Goal: Transaction & Acquisition: Book appointment/travel/reservation

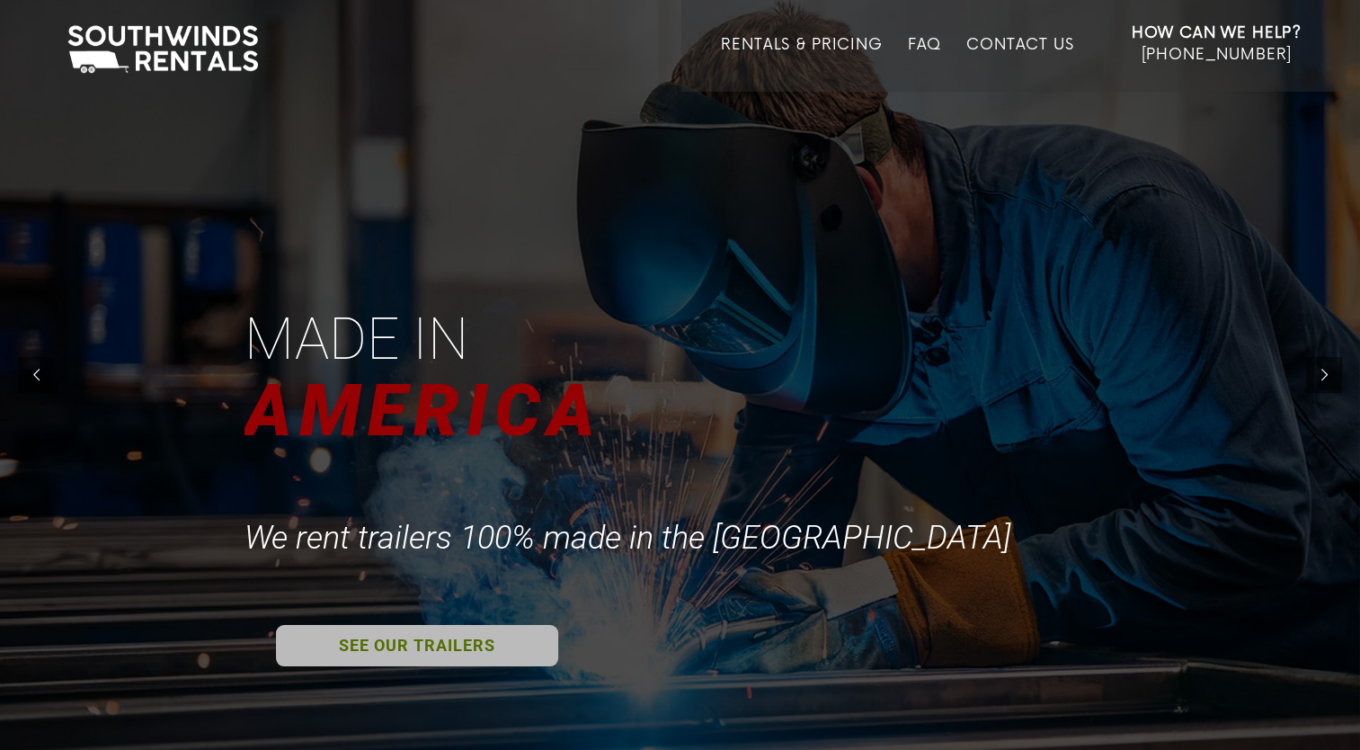
click at [477, 638] on link "SEE OUR TRAILERS" at bounding box center [417, 645] width 282 height 41
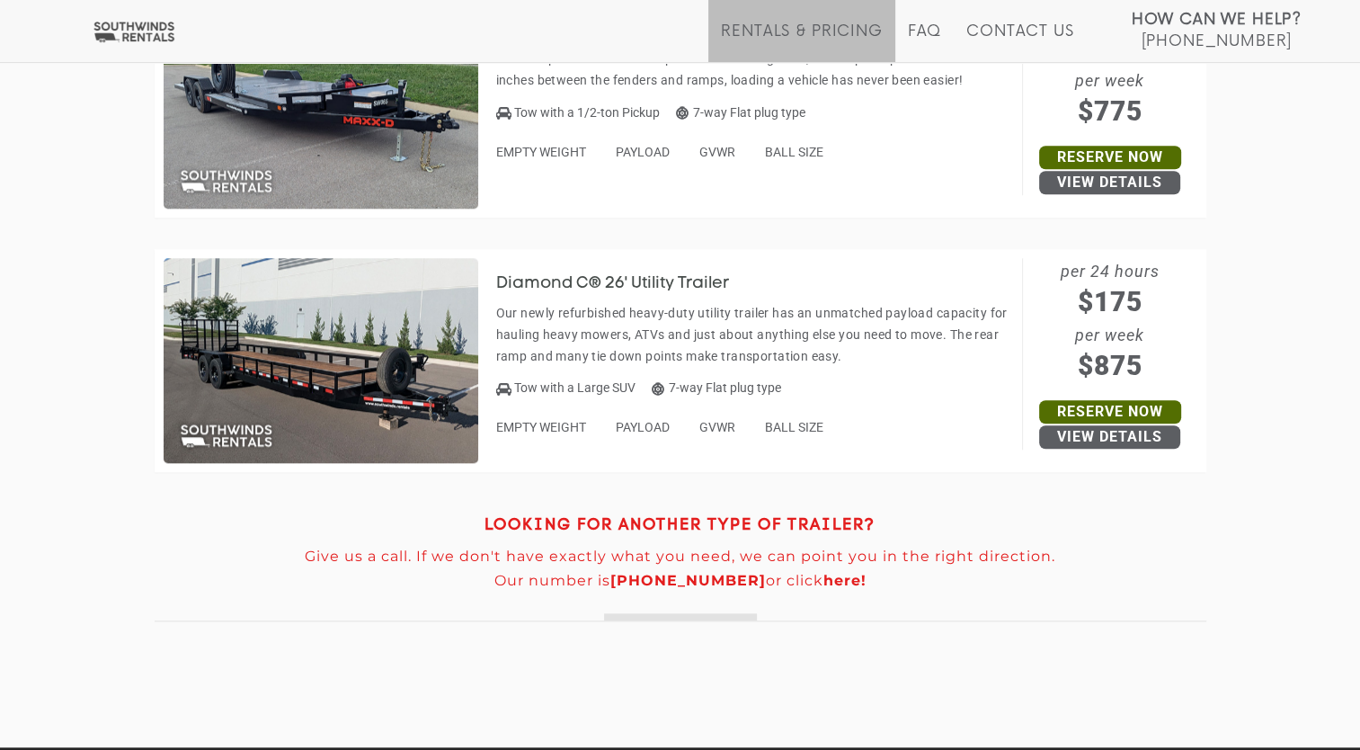
scroll to position [8309, 0]
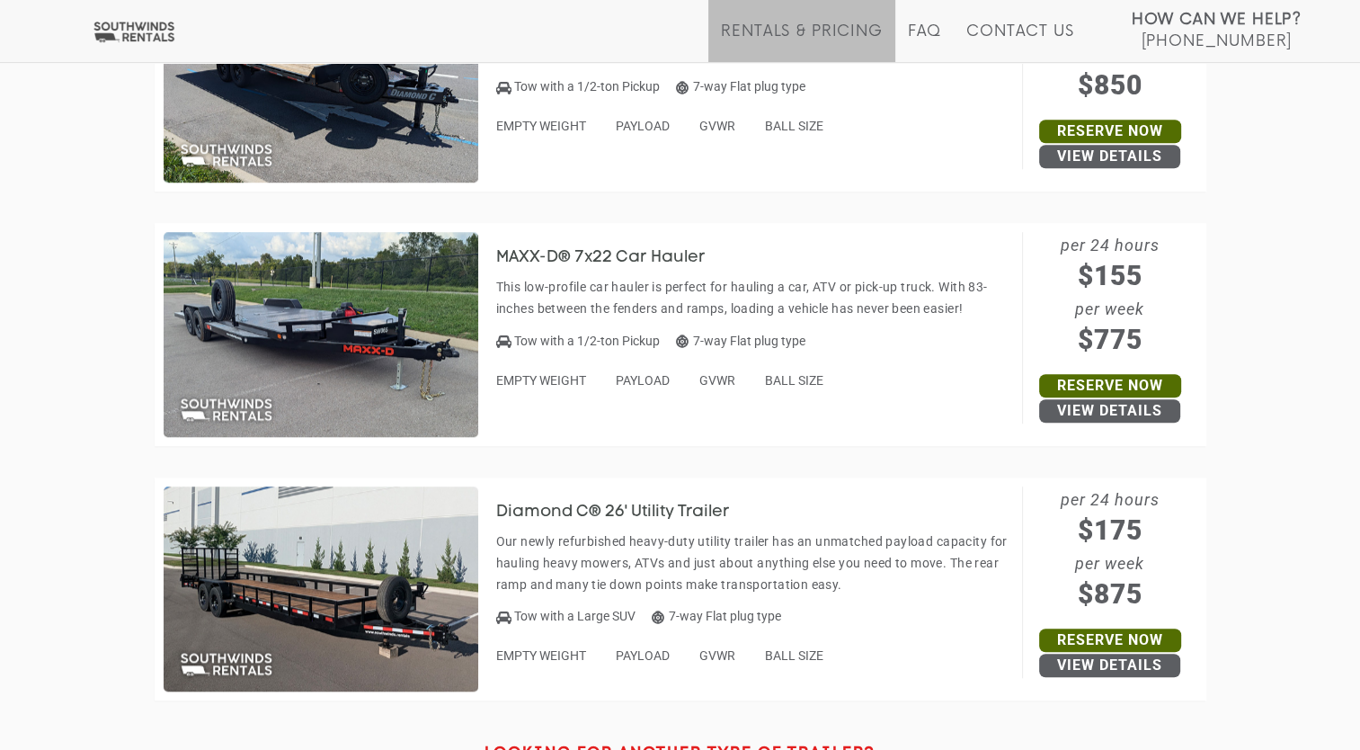
click at [371, 345] on img at bounding box center [321, 334] width 315 height 205
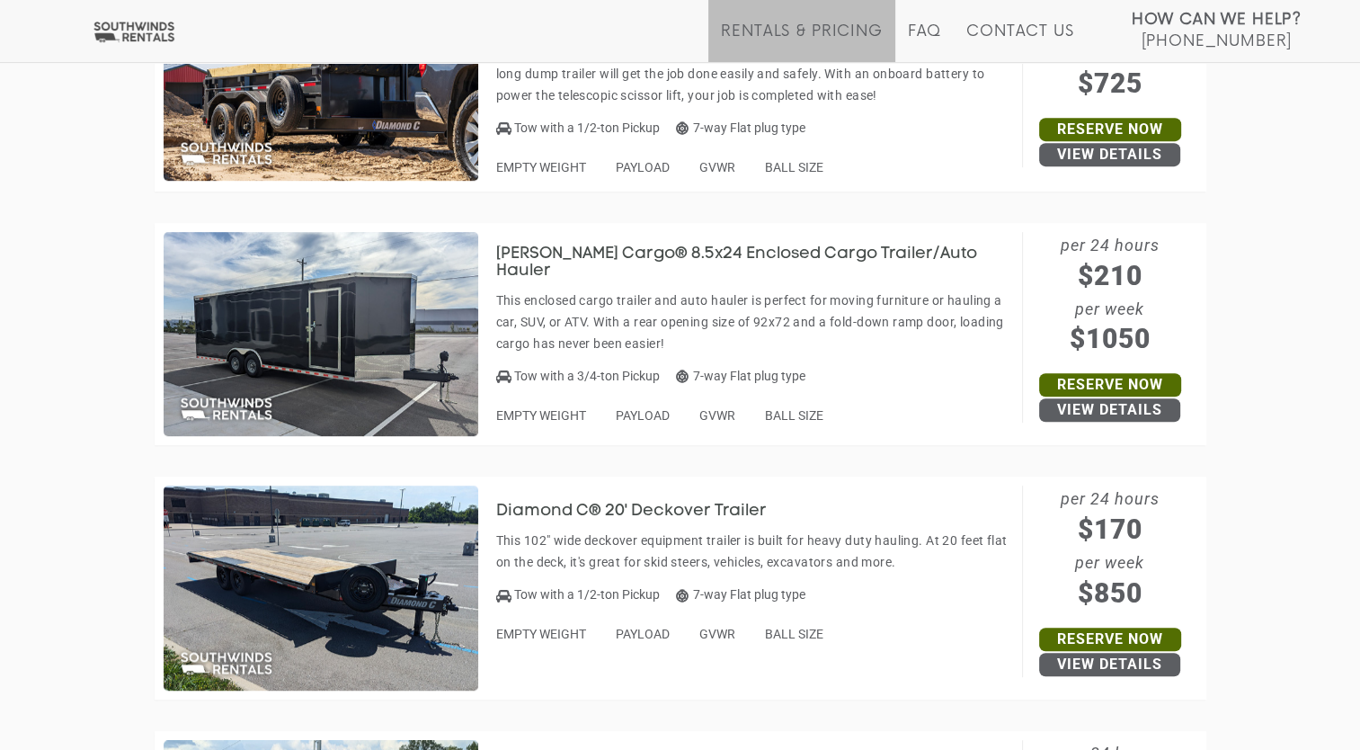
scroll to position [7744, 0]
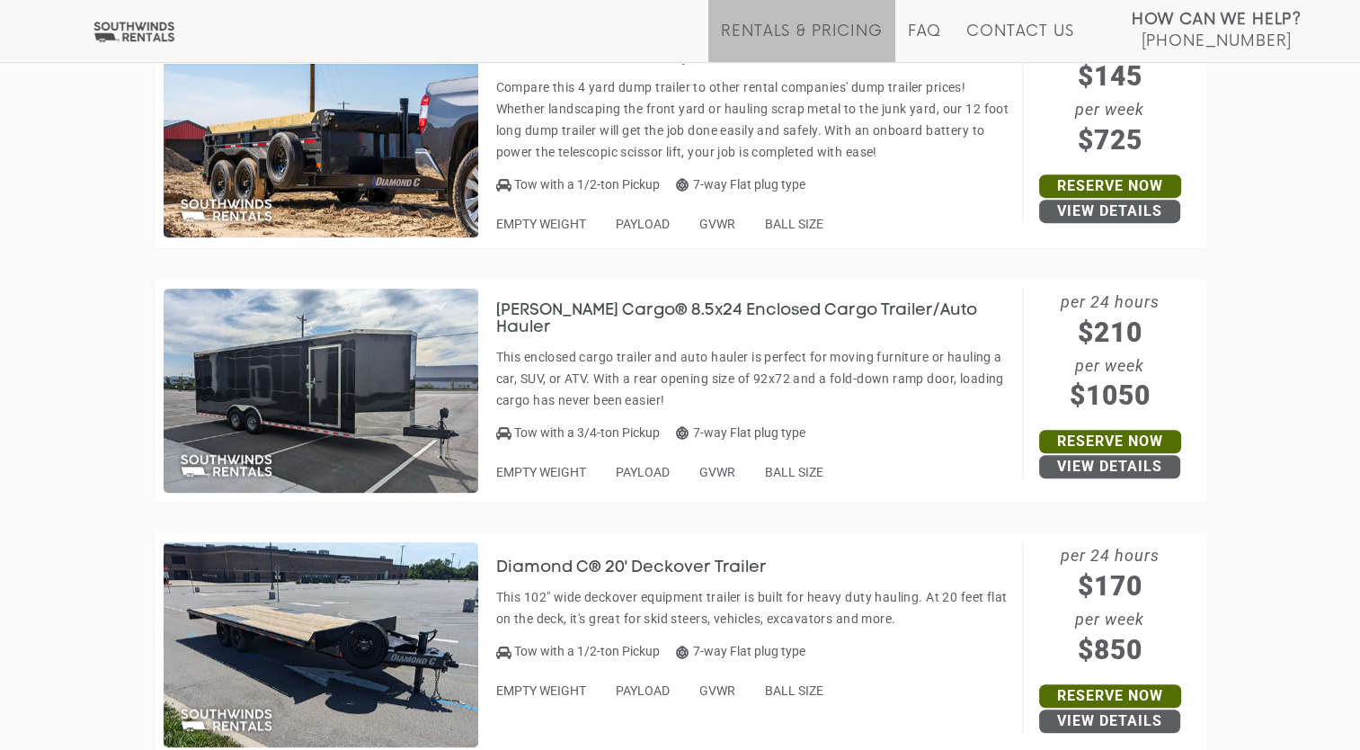
click at [291, 370] on img at bounding box center [321, 391] width 315 height 205
